Goal: Information Seeking & Learning: Learn about a topic

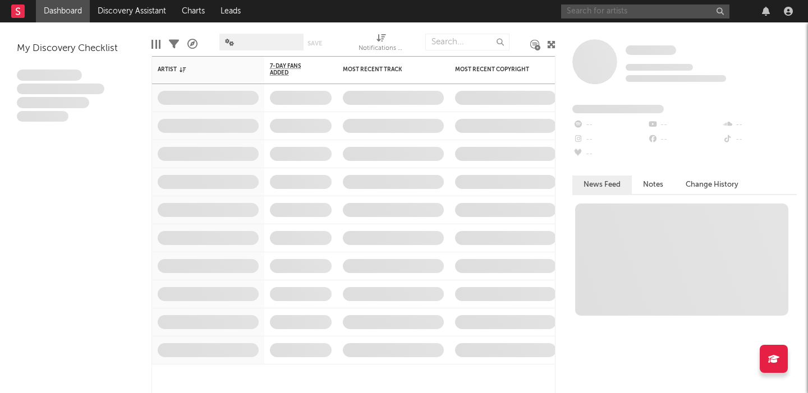
click at [571, 8] on input "text" at bounding box center [645, 11] width 168 height 14
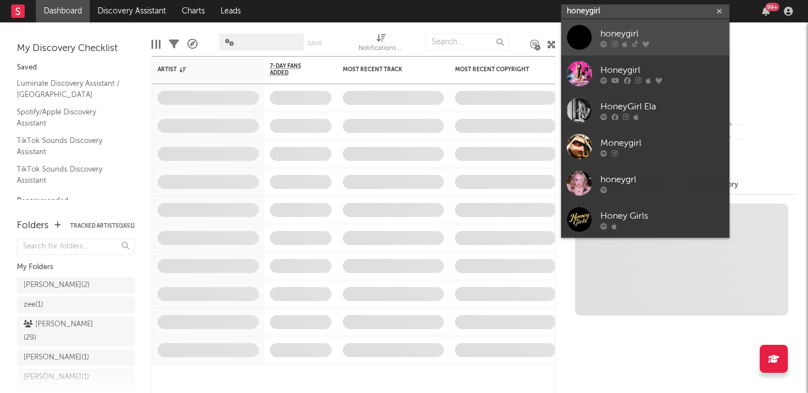
type input "honeygirl"
click at [615, 30] on div "honeygirl" at bounding box center [662, 33] width 123 height 13
